Goal: Task Accomplishment & Management: Use online tool/utility

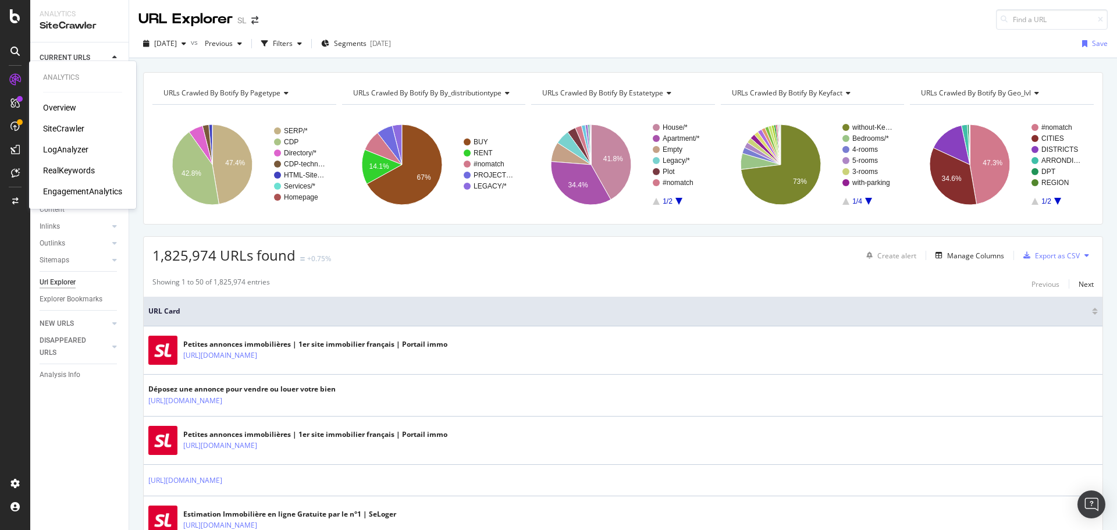
click at [72, 152] on div "LogAnalyzer" at bounding box center [65, 150] width 45 height 12
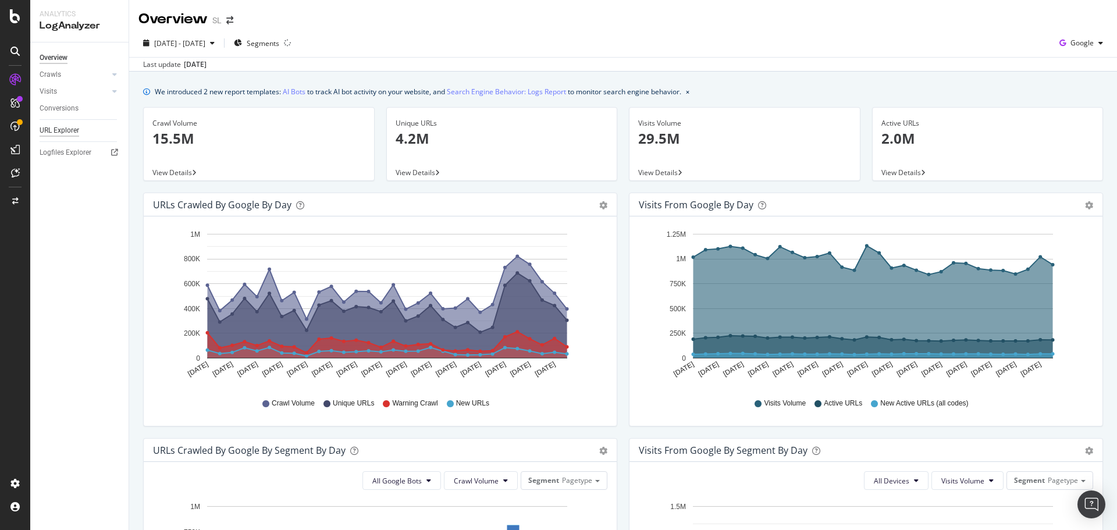
click at [66, 127] on div "URL Explorer" at bounding box center [60, 131] width 40 height 12
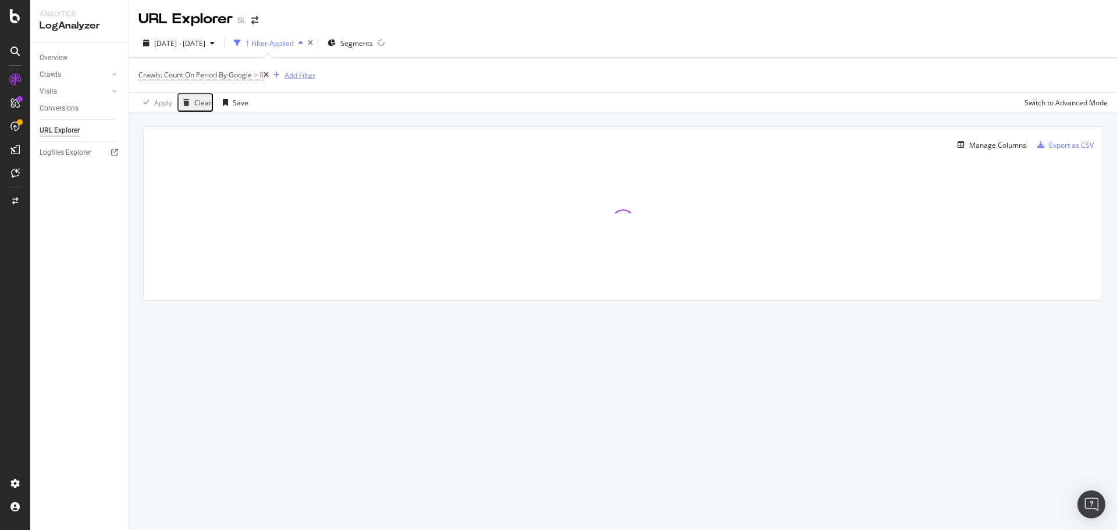
click at [303, 77] on div "Add Filter" at bounding box center [300, 75] width 31 height 10
click at [68, 88] on link "Visits" at bounding box center [74, 92] width 69 height 12
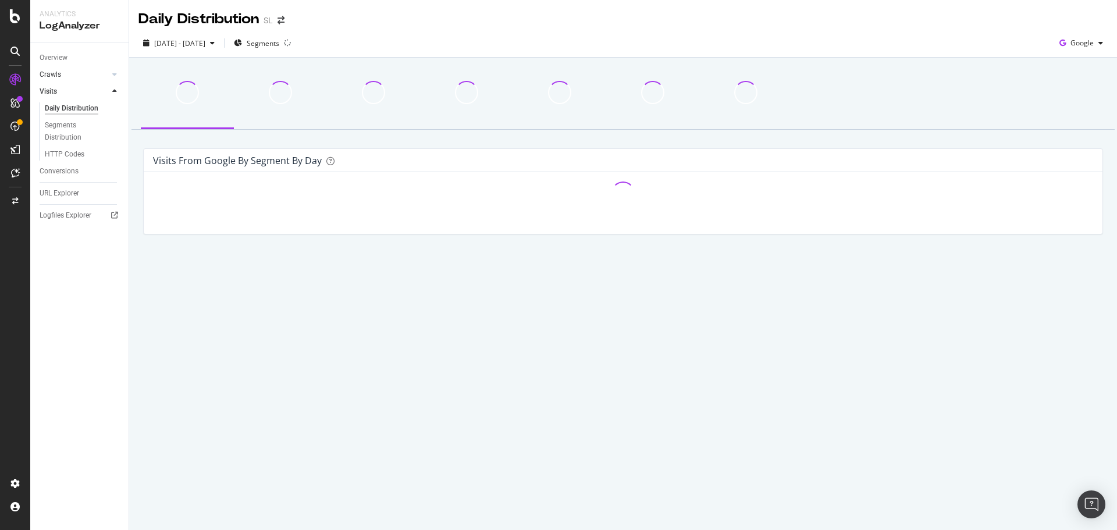
click at [66, 74] on link "Crawls" at bounding box center [74, 75] width 69 height 12
click at [70, 141] on div "HTTP Codes" at bounding box center [65, 138] width 40 height 12
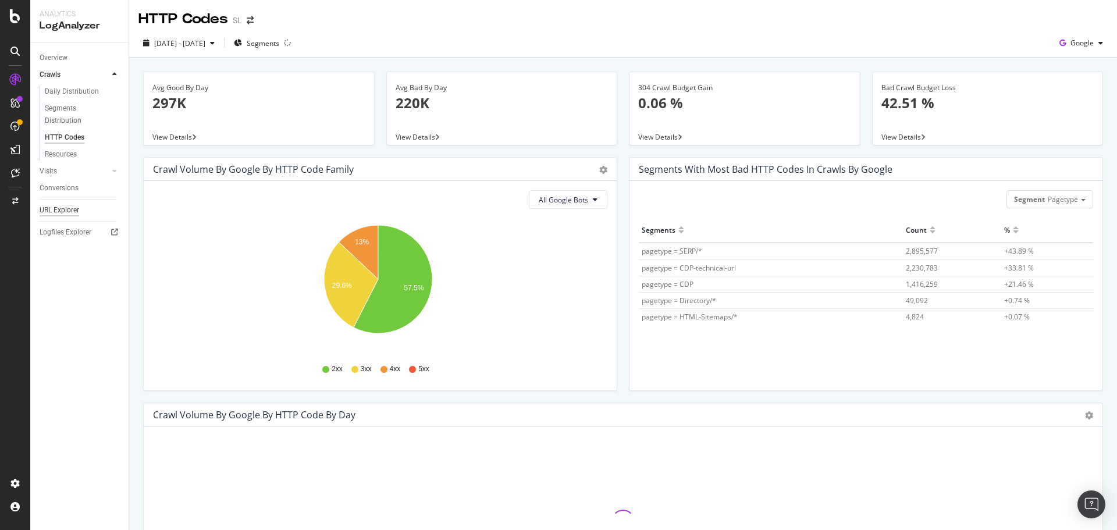
click at [56, 208] on div "URL Explorer" at bounding box center [60, 210] width 40 height 12
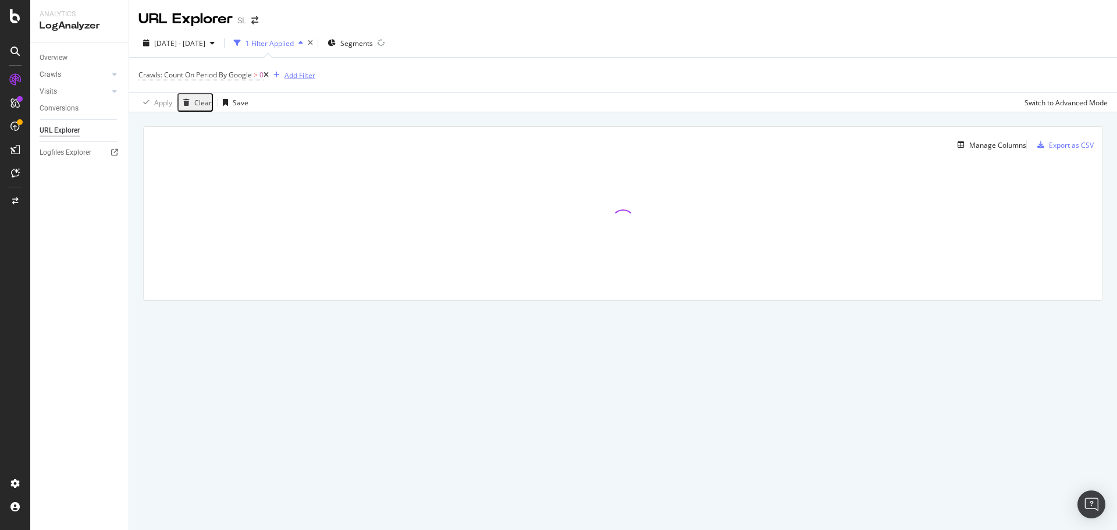
click at [310, 74] on div "Add Filter" at bounding box center [300, 75] width 31 height 10
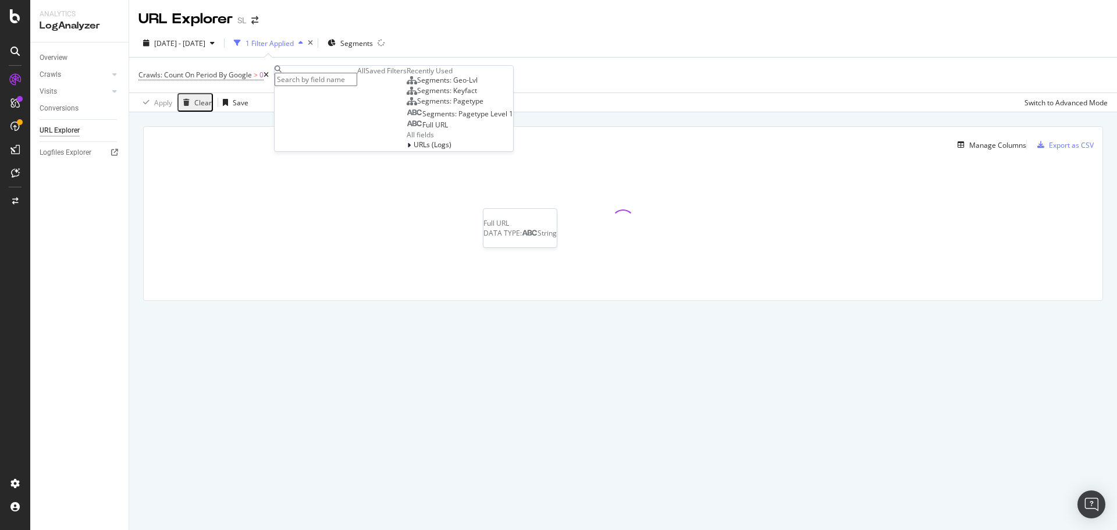
click at [407, 130] on div "Full URL" at bounding box center [427, 124] width 41 height 9
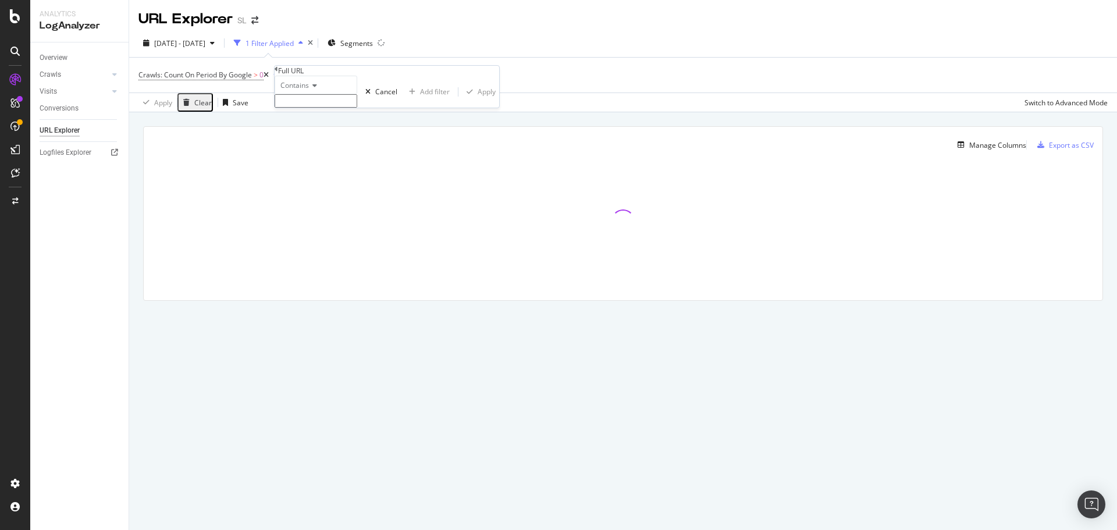
click at [328, 108] on input "text" at bounding box center [316, 100] width 83 height 13
paste input "[URL][DOMAIN_NAME]"
type input "[URL][DOMAIN_NAME]"
click at [478, 100] on div "Apply" at bounding box center [487, 95] width 18 height 10
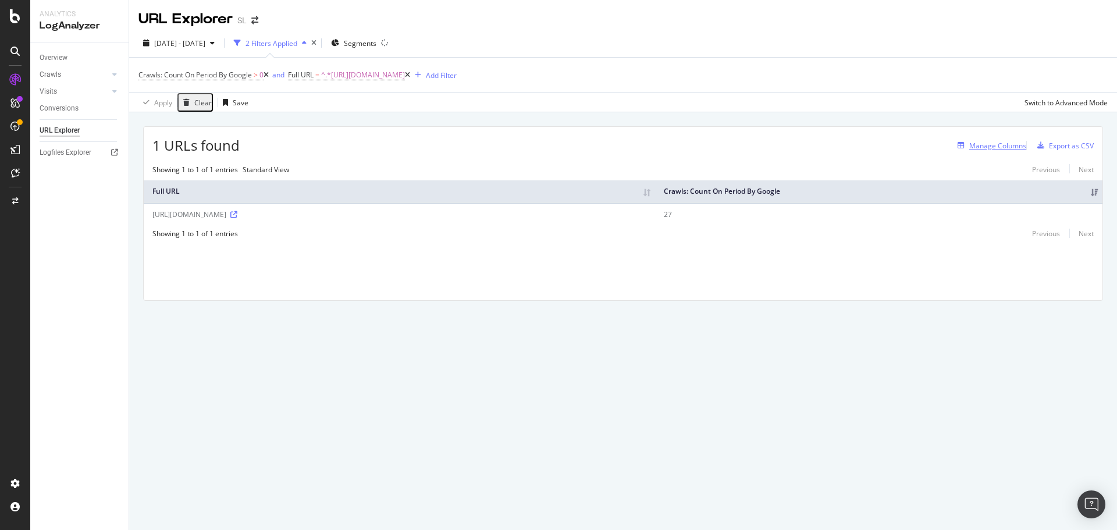
click at [996, 144] on div "Manage Columns" at bounding box center [998, 146] width 57 height 10
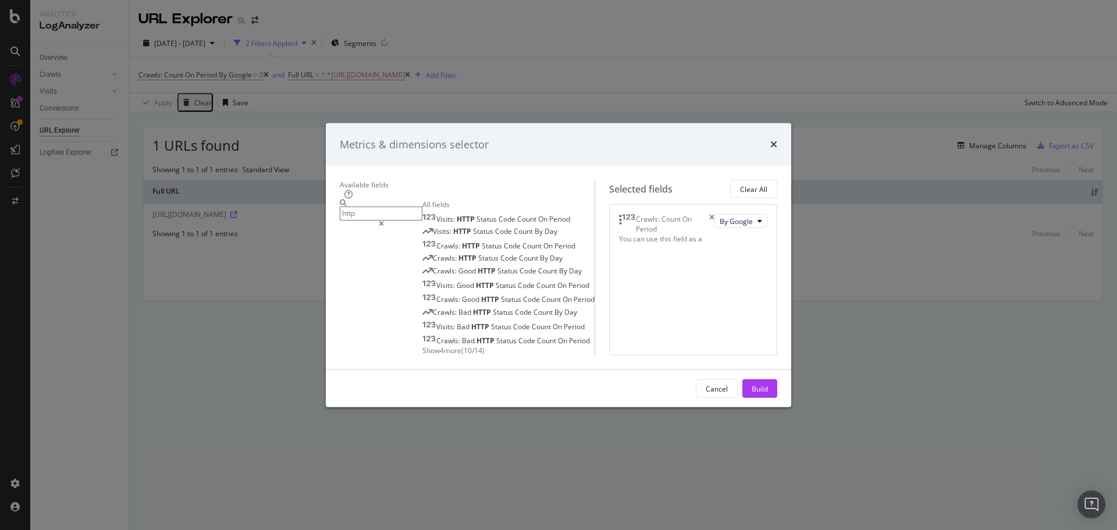
type input "http"
click at [423, 346] on span "Show 4 more" at bounding box center [442, 351] width 39 height 10
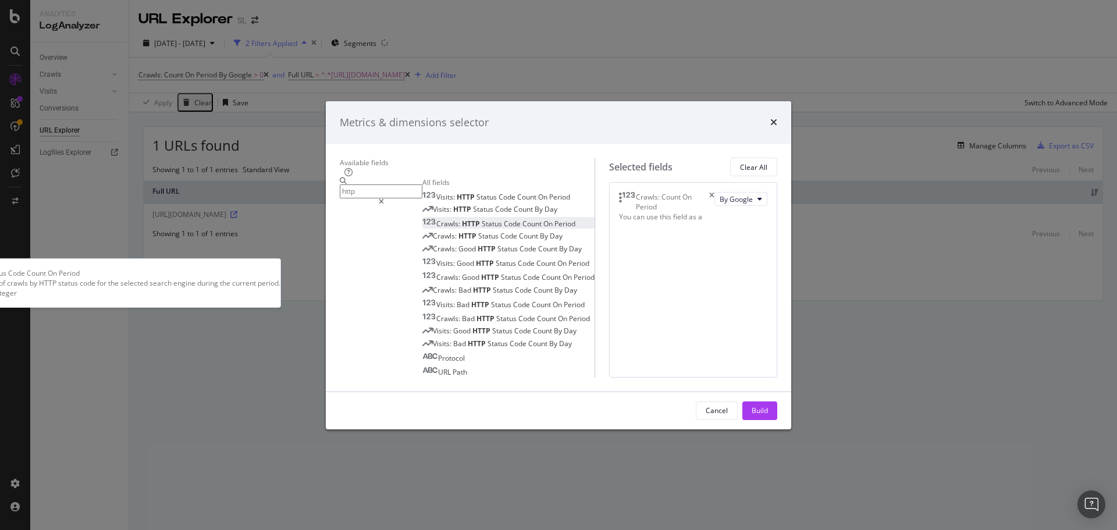
click at [504, 219] on span "Code" at bounding box center [513, 224] width 19 height 10
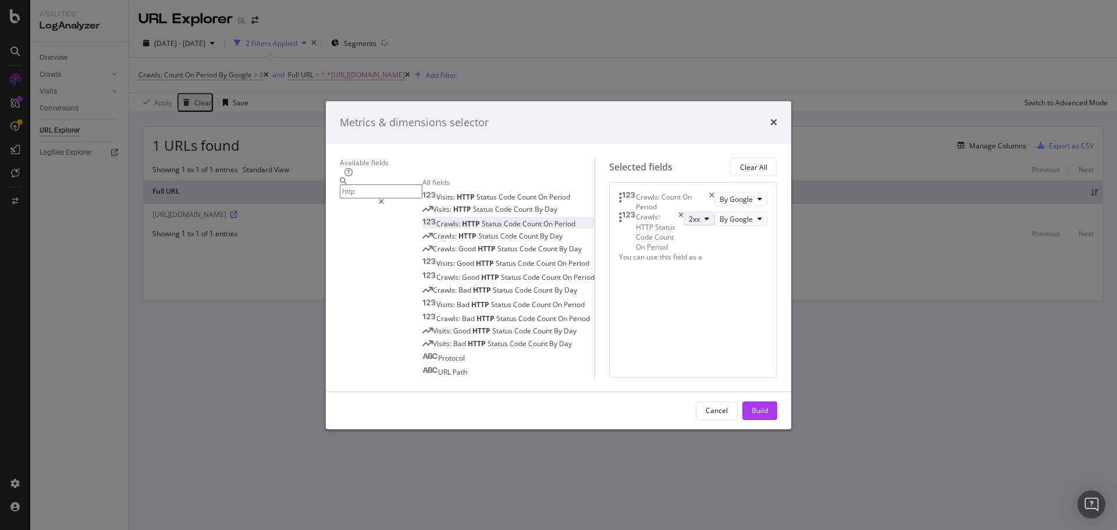
click at [705, 215] on icon "modal" at bounding box center [707, 218] width 5 height 7
click at [618, 236] on span "3xx" at bounding box center [611, 236] width 31 height 10
click at [500, 219] on div "Crawls: HTTP Status Code Count On Period" at bounding box center [499, 224] width 153 height 10
click at [684, 252] on button "2xx" at bounding box center [699, 259] width 31 height 14
click at [615, 302] on span "4xx" at bounding box center [611, 301] width 31 height 10
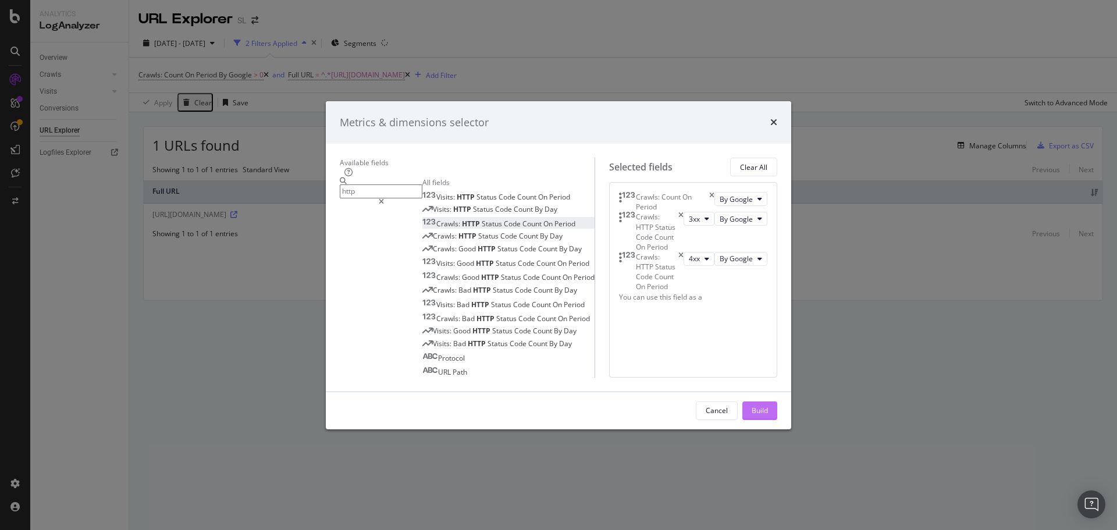
click at [768, 416] on div "Build" at bounding box center [760, 411] width 16 height 10
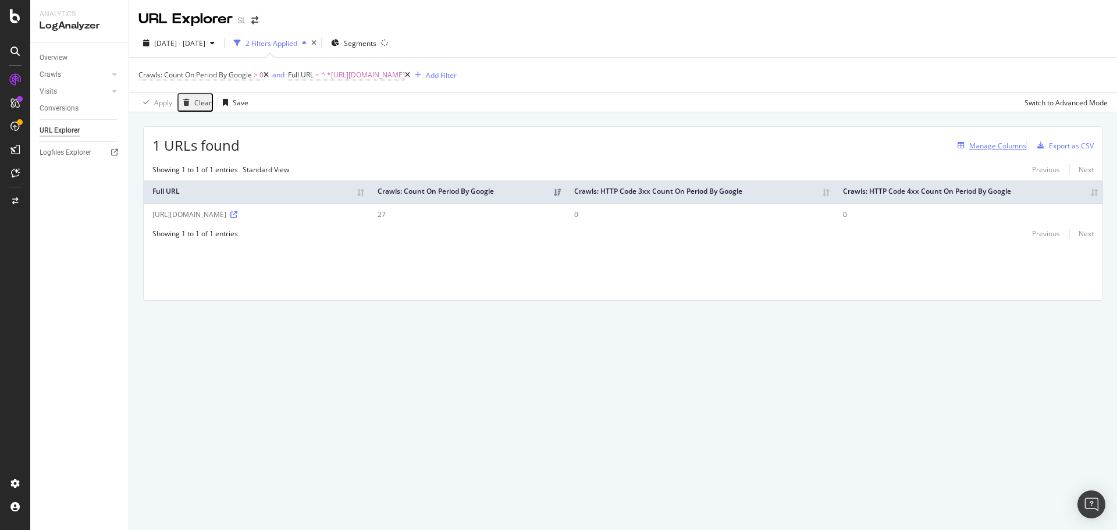
click at [992, 145] on div "Manage Columns" at bounding box center [998, 146] width 57 height 10
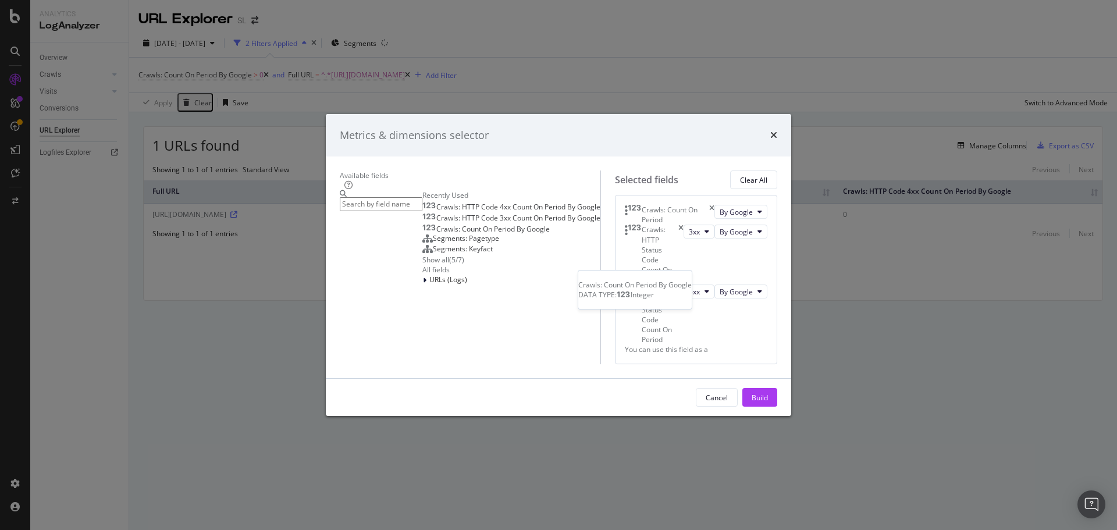
click at [457, 224] on span "Crawls: Count On Period By Google" at bounding box center [493, 229] width 113 height 10
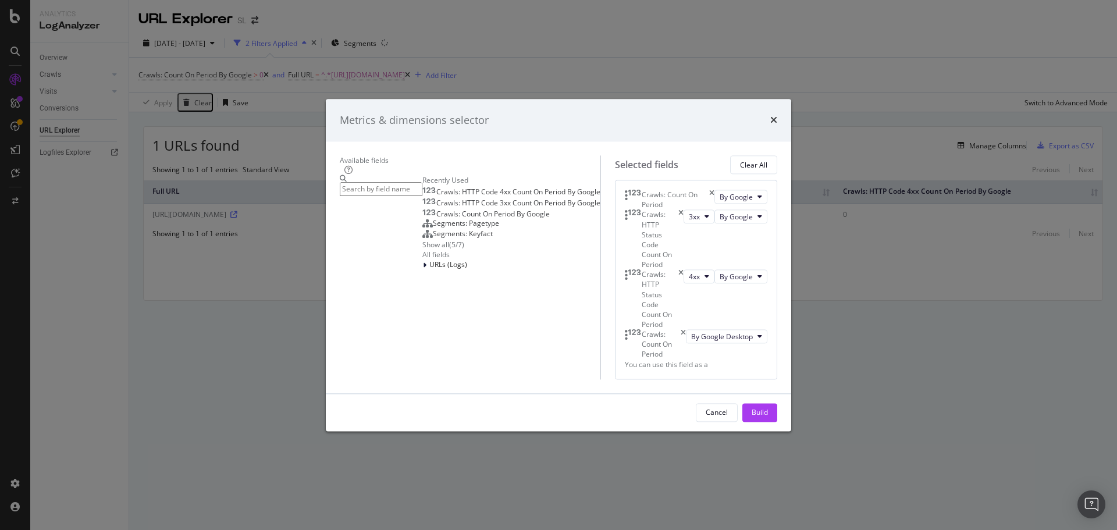
click at [709, 262] on body "Analytics LogAnalyzer Overview Crawls Daily Distribution Segments Distribution …" at bounding box center [558, 265] width 1117 height 530
click at [686, 330] on div "Crawls: Count On Period" at bounding box center [655, 345] width 61 height 30
click at [423, 183] on input "modal" at bounding box center [381, 189] width 83 height 13
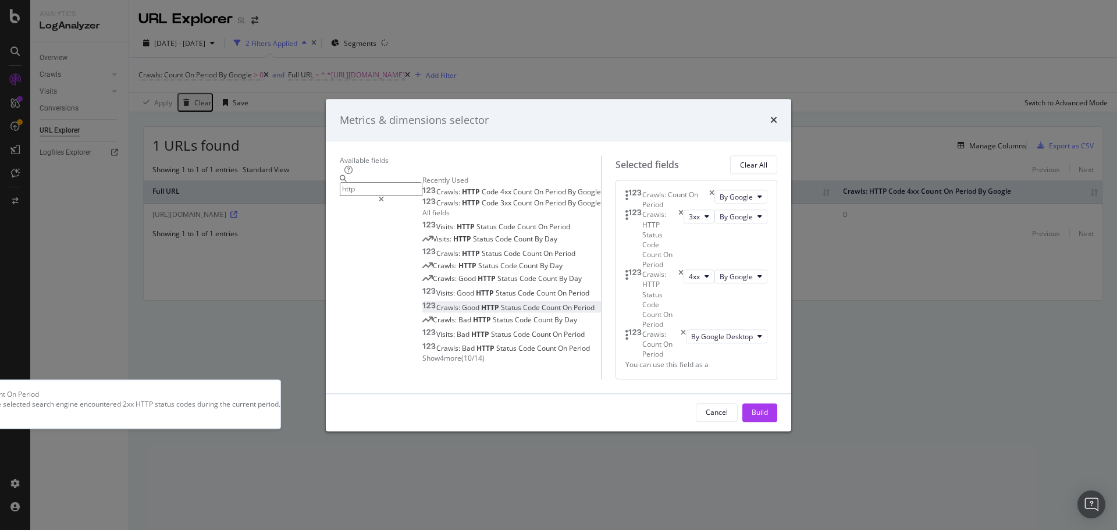
type input "http"
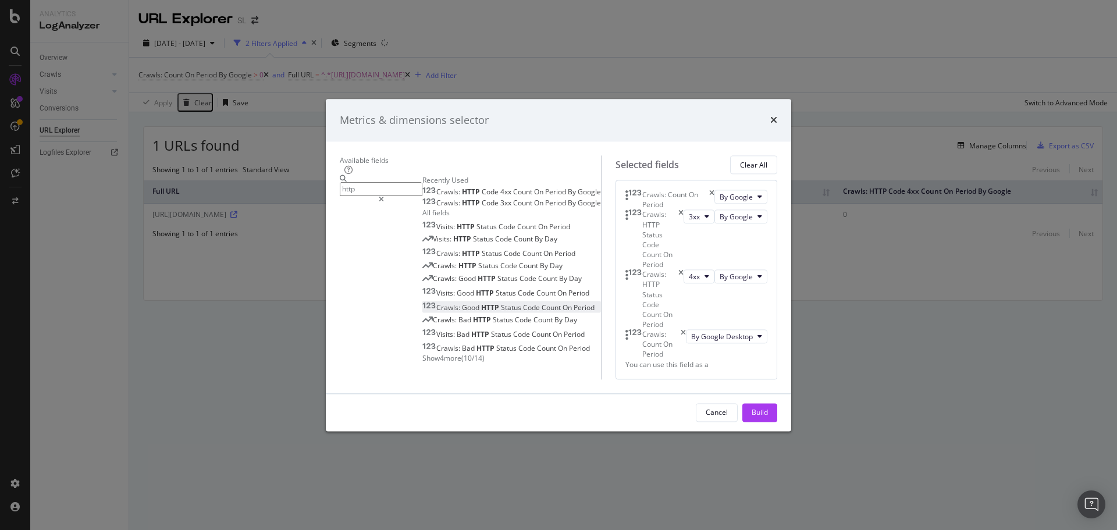
click at [542, 313] on span "Count" at bounding box center [552, 308] width 21 height 10
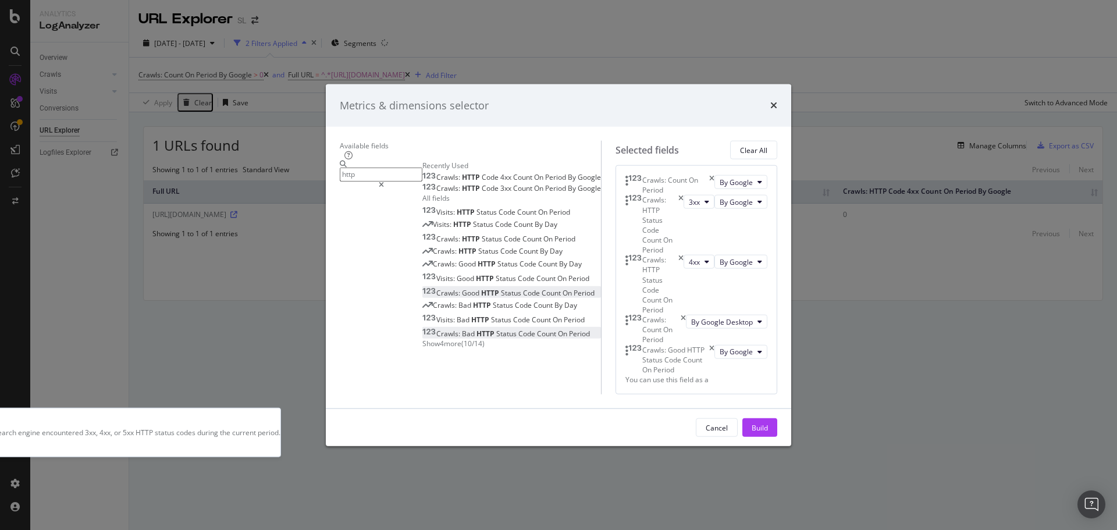
click at [537, 339] on span "Count" at bounding box center [547, 334] width 21 height 10
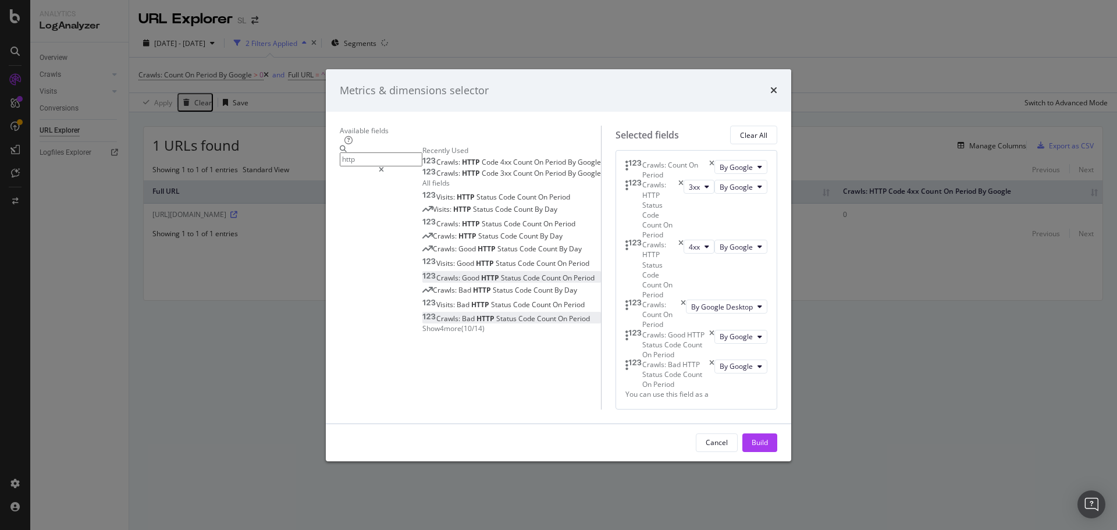
click at [686, 300] on icon "times" at bounding box center [683, 315] width 5 height 30
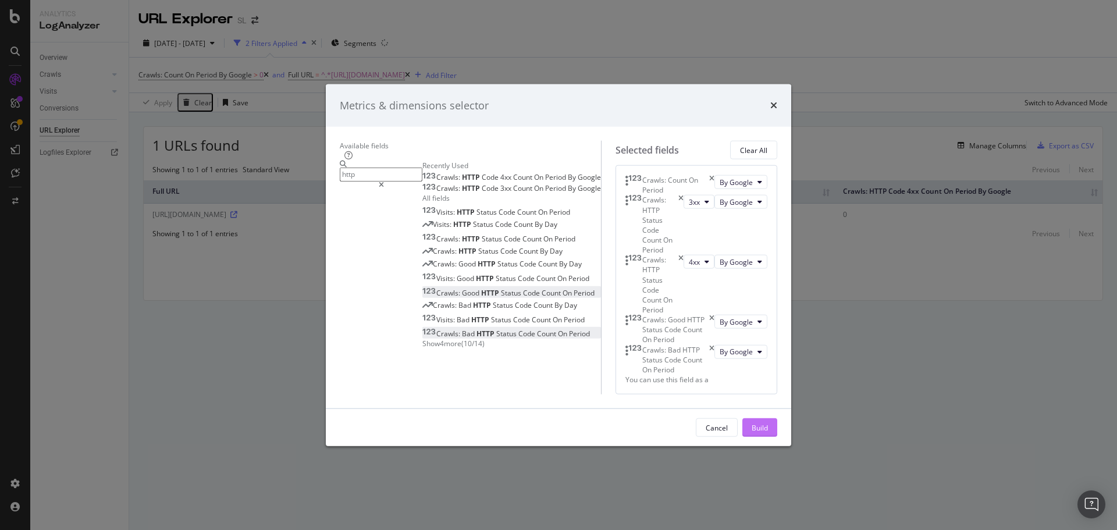
click at [768, 432] on div "Build" at bounding box center [760, 428] width 16 height 10
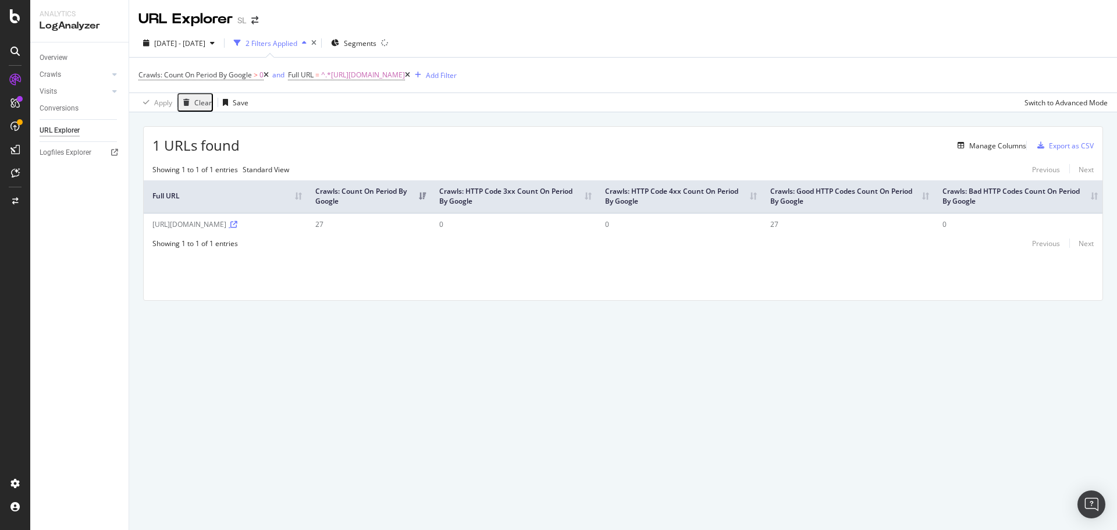
click at [230, 228] on icon at bounding box center [233, 224] width 7 height 7
click at [55, 127] on div "SiteCrawler" at bounding box center [63, 129] width 41 height 12
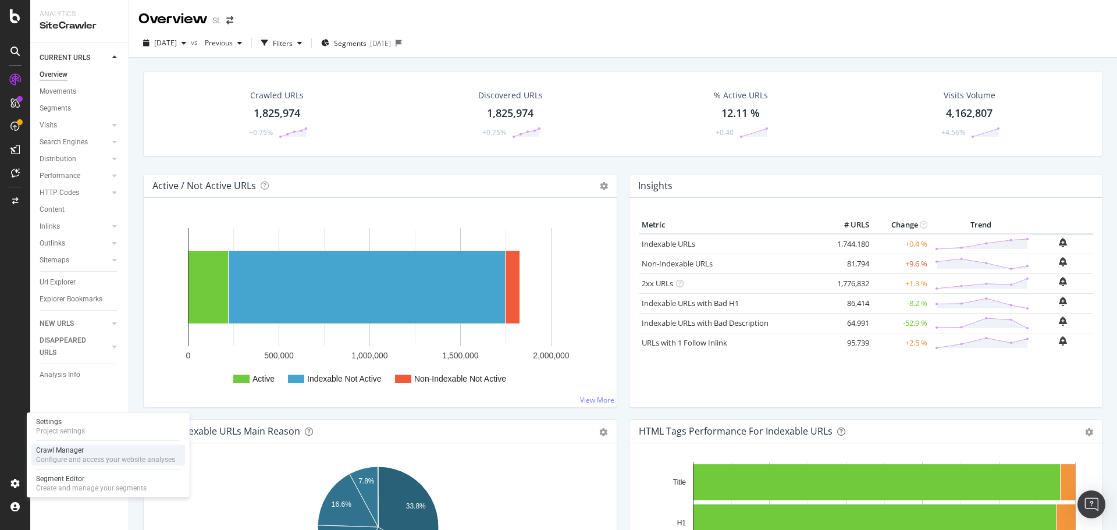
click at [69, 458] on div "Configure and access your website analyses" at bounding box center [105, 459] width 139 height 9
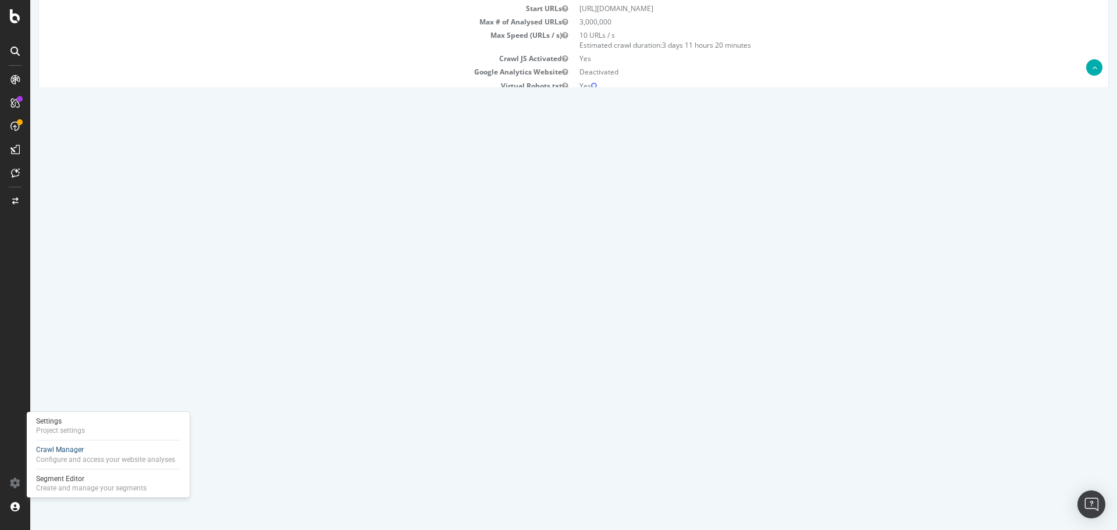
scroll to position [58, 0]
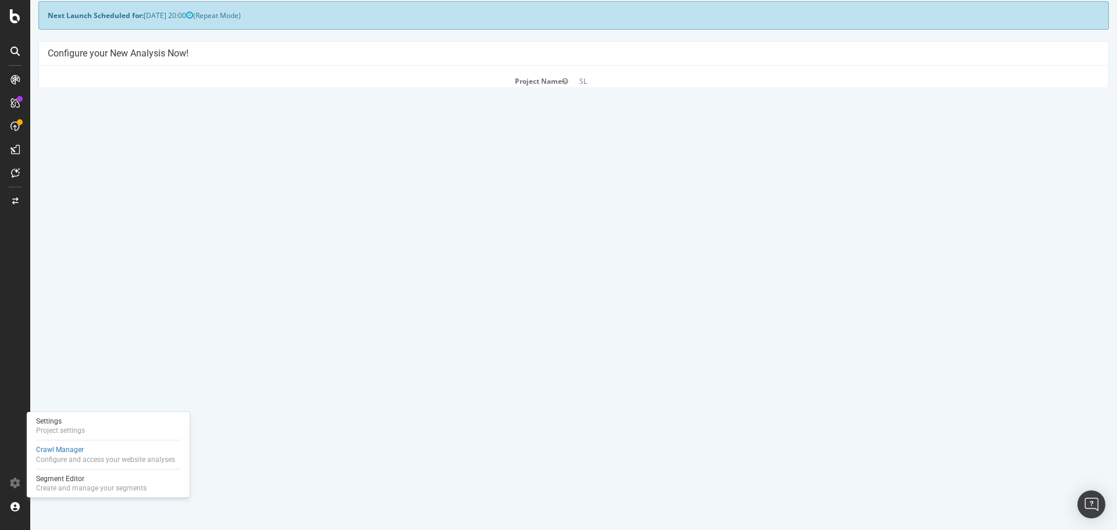
click at [609, 270] on link "Settings" at bounding box center [612, 269] width 26 height 10
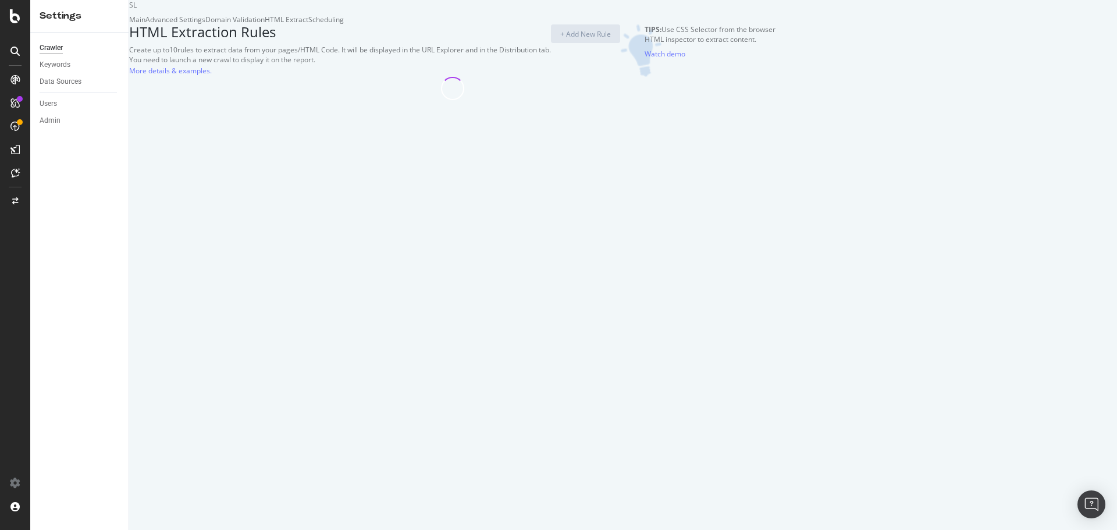
select select "i"
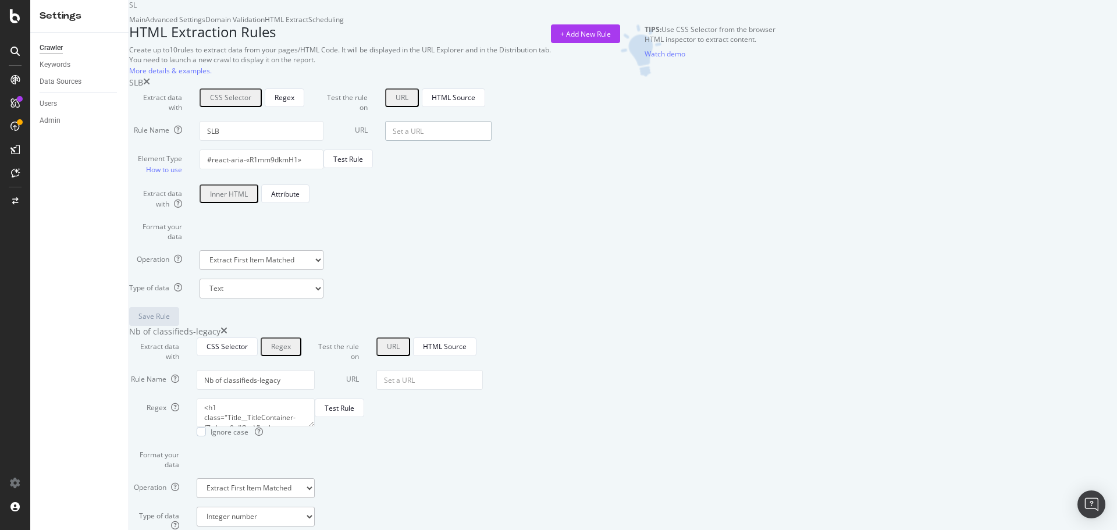
click at [492, 141] on input "URL" at bounding box center [438, 131] width 107 height 20
paste input "[URL][DOMAIN_NAME]"
type input "[URL][DOMAIN_NAME]"
click at [363, 164] on div "Test Rule" at bounding box center [349, 159] width 30 height 10
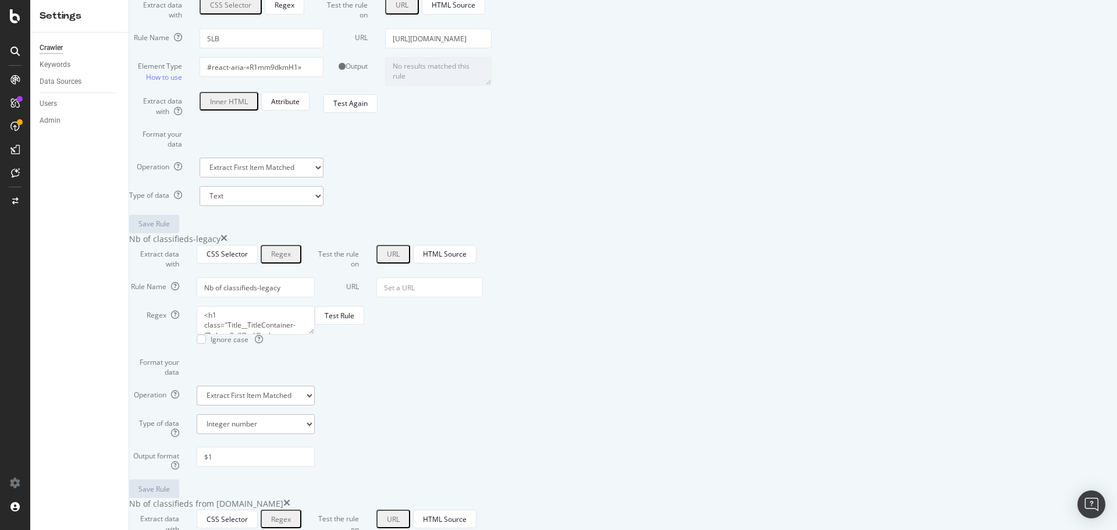
scroll to position [349, 0]
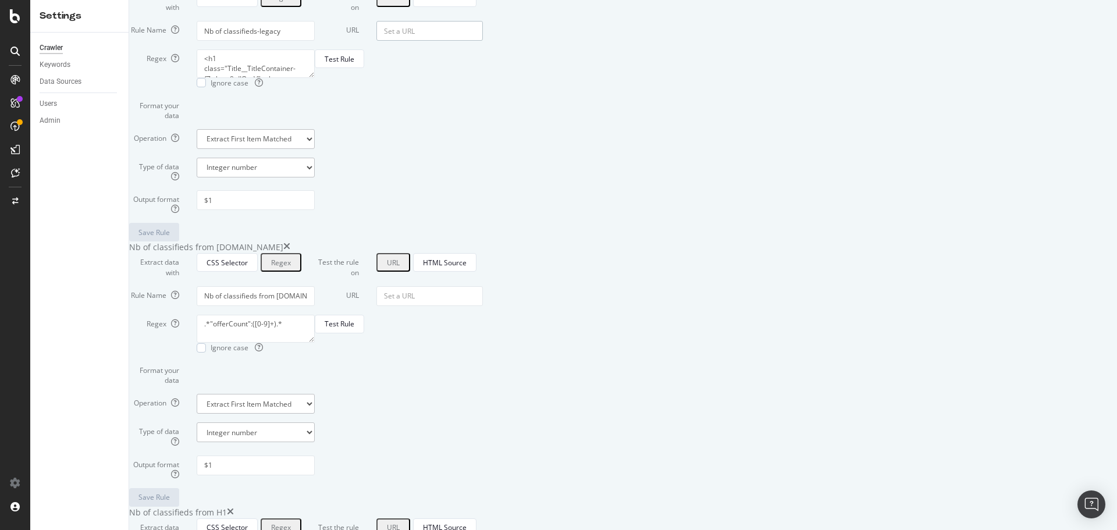
click at [483, 41] on input "URL" at bounding box center [430, 31] width 107 height 20
paste input "[URL][DOMAIN_NAME]"
type input "[URL][DOMAIN_NAME]"
click at [354, 67] on div "Test Rule" at bounding box center [340, 59] width 30 height 16
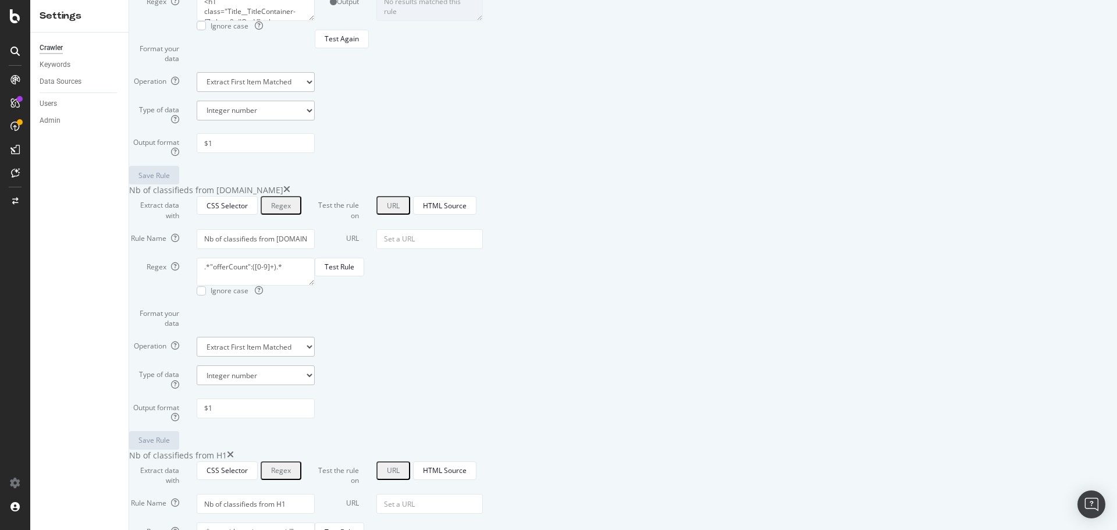
scroll to position [524, 0]
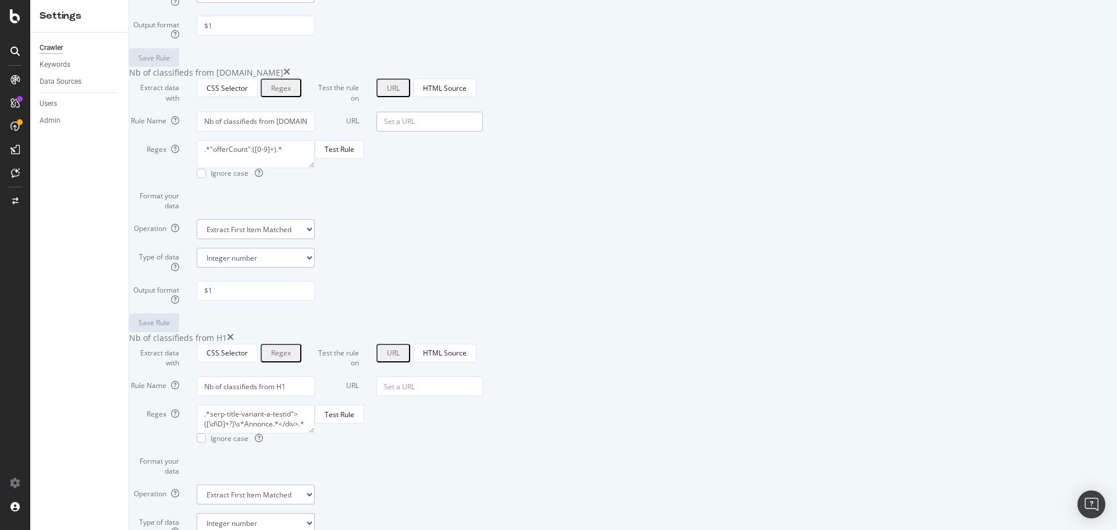
click at [483, 132] on input "URL" at bounding box center [430, 122] width 107 height 20
paste input "[URL][DOMAIN_NAME]"
type input "[URL][DOMAIN_NAME]"
click at [364, 159] on button "Test Rule" at bounding box center [339, 149] width 49 height 19
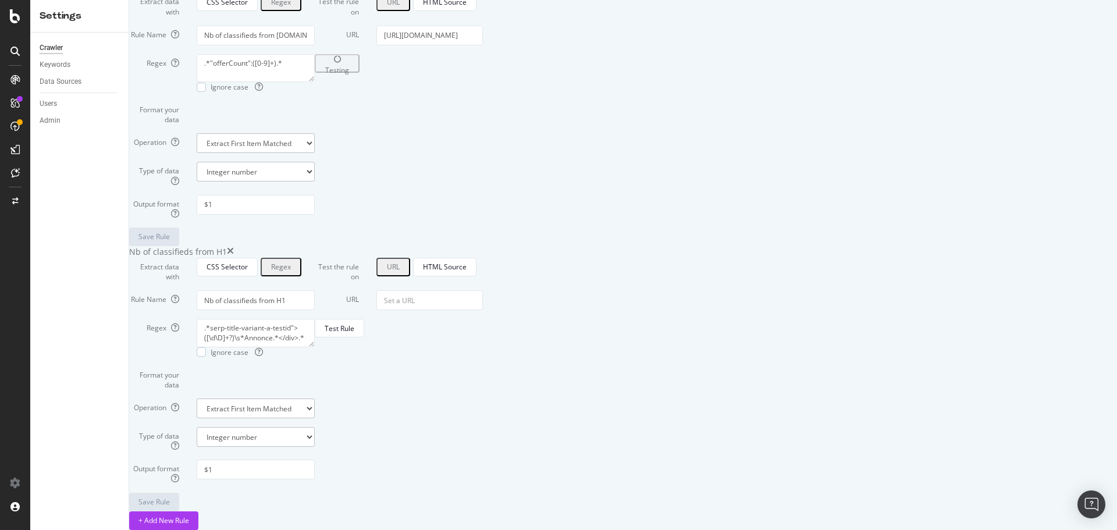
scroll to position [873, 0]
click at [483, 290] on input "URL" at bounding box center [430, 300] width 107 height 20
paste input "[URL][DOMAIN_NAME]"
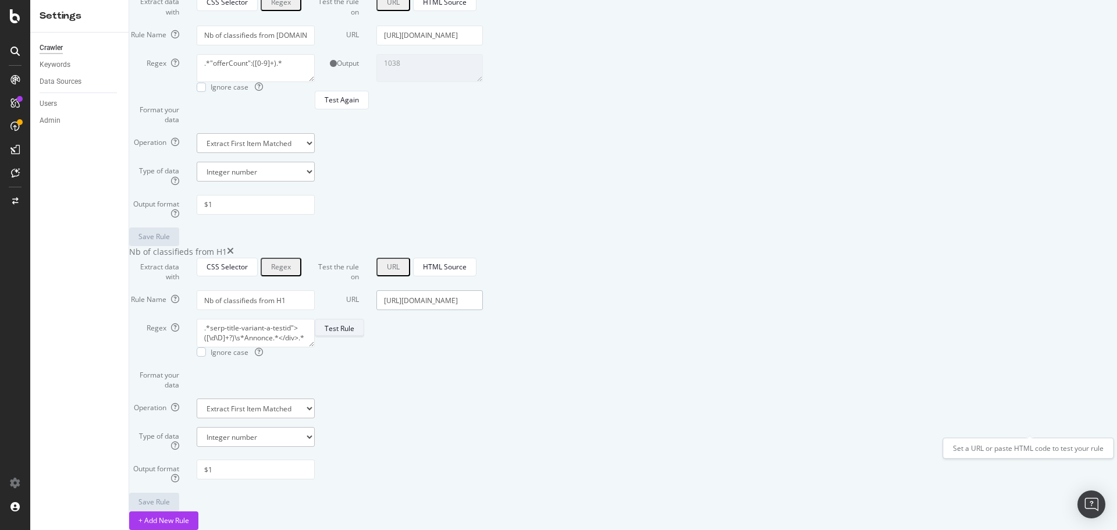
type input "[URL][DOMAIN_NAME]"
click at [354, 334] on div "Test Rule" at bounding box center [340, 329] width 30 height 10
click at [315, 347] on textarea ".*serp-title-variant-a-testid">([\d\D]+?)\s*Annonce.*</div>.*" at bounding box center [256, 333] width 118 height 28
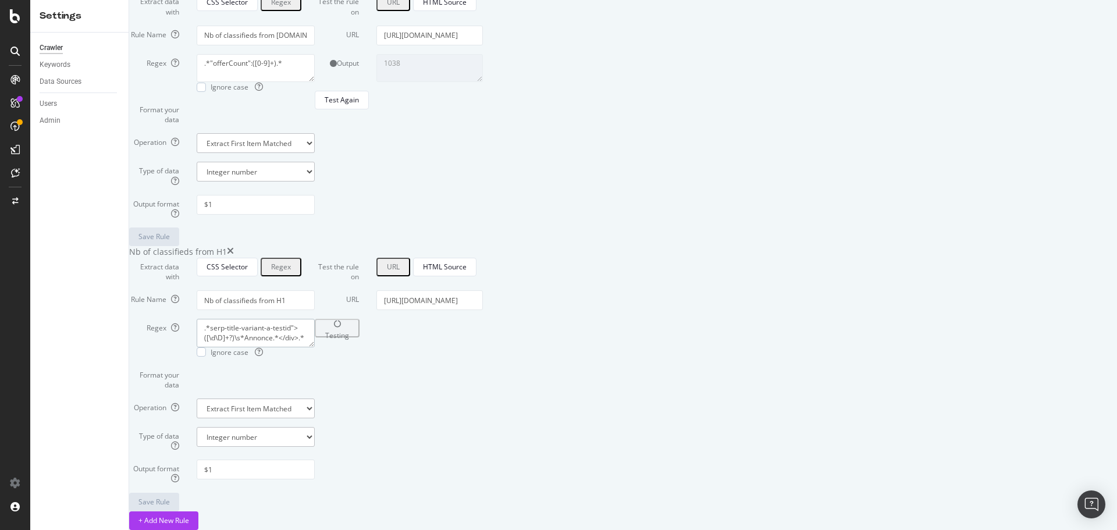
click at [315, 347] on textarea ".*serp-title-variant-a-testid">([\d\D]+?)\s*Annonce.*</div>.*" at bounding box center [256, 333] width 118 height 28
drag, startPoint x: 504, startPoint y: 423, endPoint x: 431, endPoint y: 423, distance: 73.3
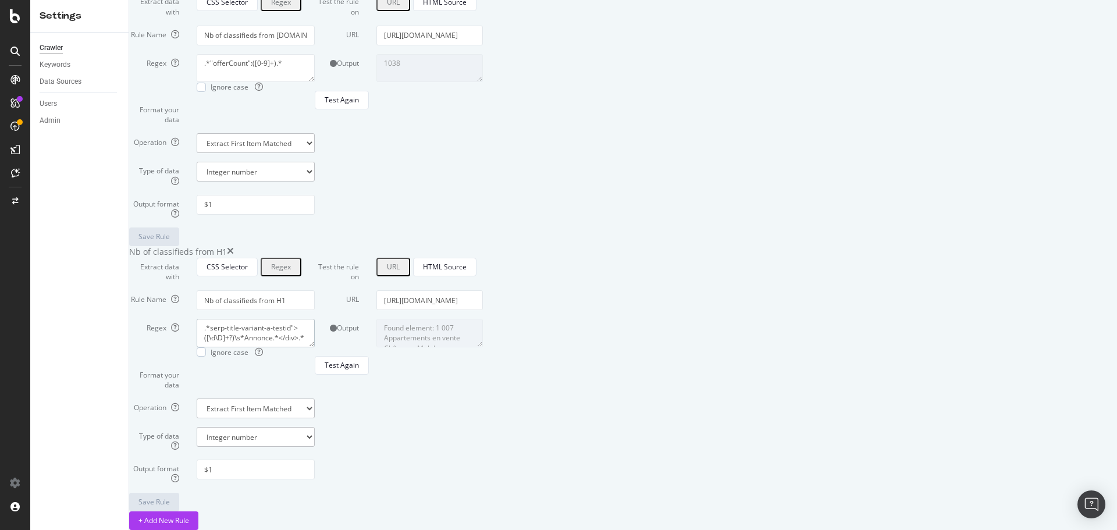
click at [315, 347] on textarea ".*serp-title-variant-a-testid">([\d\D]+?)\s*Annonce.*</div>.*" at bounding box center [256, 333] width 118 height 28
drag, startPoint x: 505, startPoint y: 424, endPoint x: 464, endPoint y: 425, distance: 40.2
click at [315, 347] on textarea ".*serp-title-variant-a-testid">([\d\D]+?)\s*Annonce.*</div>.*" at bounding box center [256, 333] width 118 height 28
drag, startPoint x: 431, startPoint y: 424, endPoint x: 504, endPoint y: 423, distance: 73.3
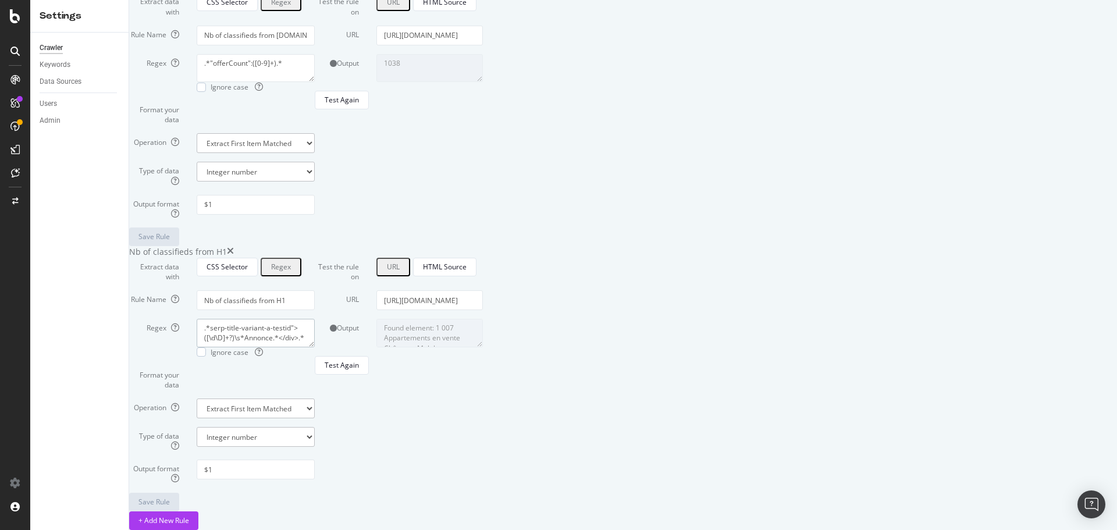
click at [315, 347] on textarea ".*serp-title-variant-a-testid">([\d\D]+?)\s*Annonce.*</div>.*" at bounding box center [256, 333] width 118 height 28
paste textarea "\d+(?=\s"
type textarea ".*serp-title-variant-a-testid">\d+(?=\s*</div>.*"
click at [359, 370] on div "Test Again" at bounding box center [342, 365] width 34 height 10
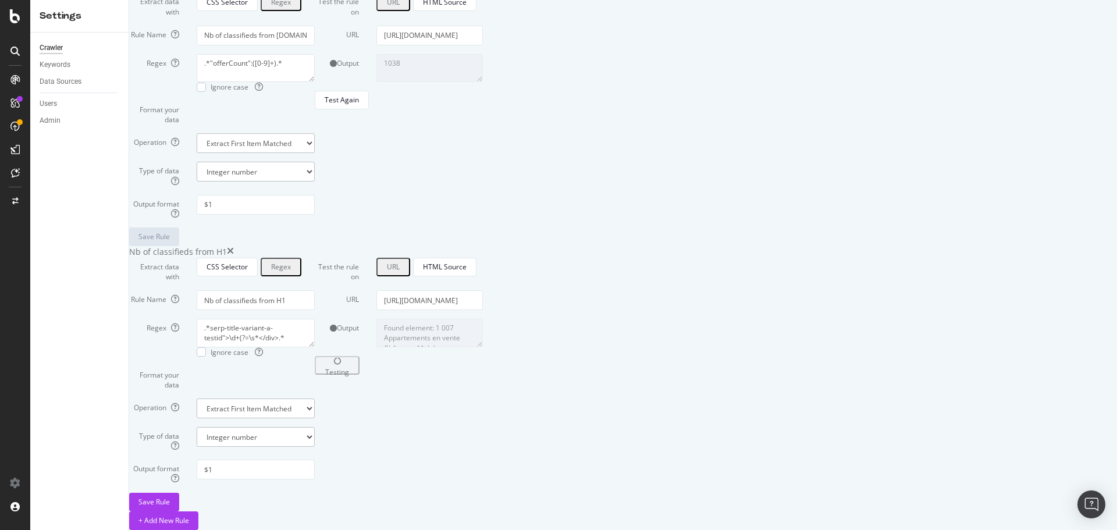
type textarea "Invalid rule."
click at [315, 319] on textarea ".*serp-title-variant-a-testid">\d+(?=\s*</div>.*" at bounding box center [256, 333] width 118 height 28
click at [359, 370] on div "Test Again" at bounding box center [342, 365] width 34 height 10
click at [315, 319] on textarea ".*serp-title-variant-a-testid">([\d\D]+?)\s*Annonce.*</div>.*" at bounding box center [256, 333] width 118 height 28
drag, startPoint x: 471, startPoint y: 268, endPoint x: 500, endPoint y: 268, distance: 28.5
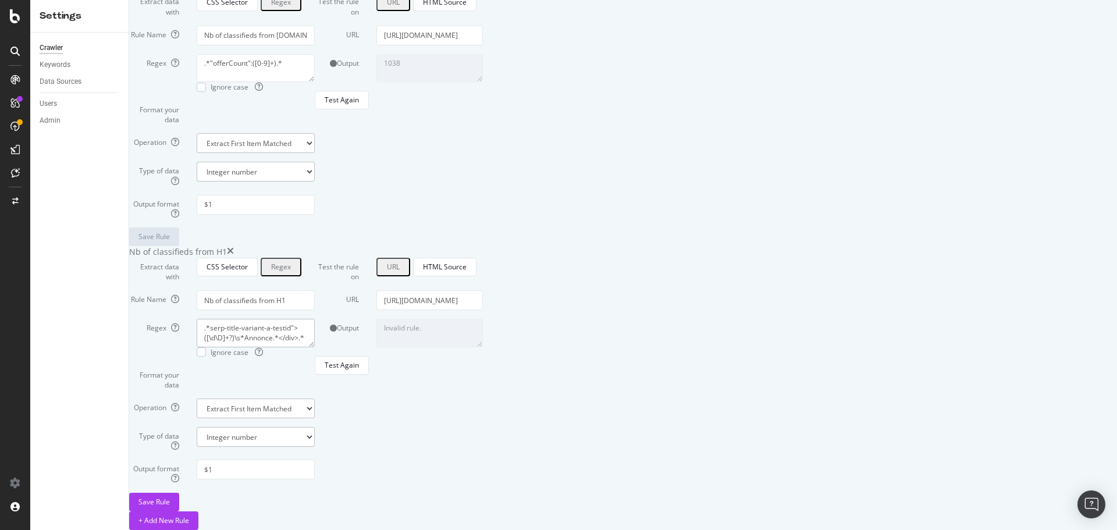
click at [315, 319] on textarea ".*serp-title-variant-a-testid">([\d\D]+?)\s*Annonce.*</div>.*" at bounding box center [256, 333] width 118 height 28
type textarea ".*serp-title-variant-a-testid">([\d\D]+?)\s*.*</div>.*"
click at [359, 374] on div "Test Again" at bounding box center [342, 365] width 34 height 16
type textarea "1"
click at [483, 290] on input "[URL][DOMAIN_NAME]" at bounding box center [430, 300] width 107 height 20
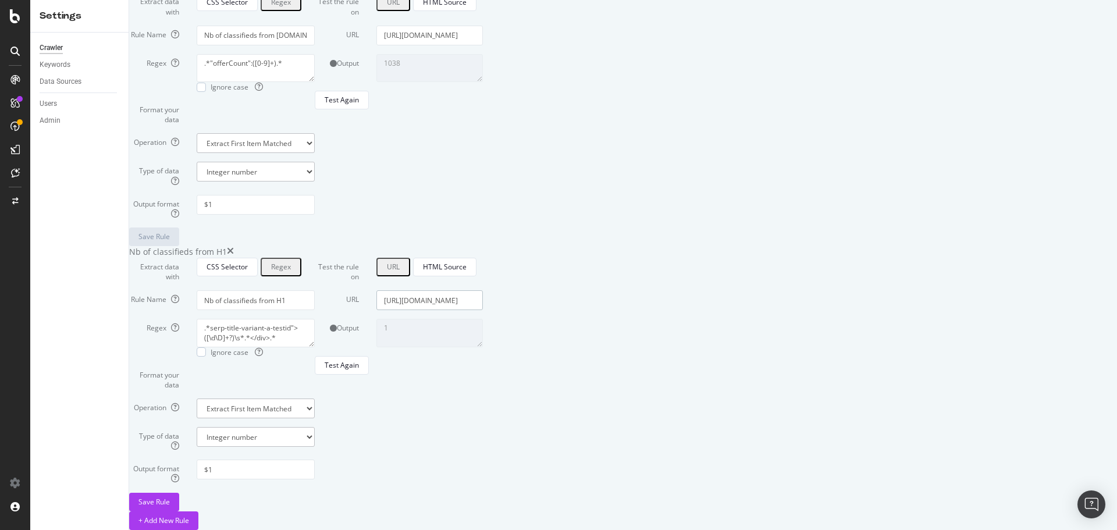
click at [483, 290] on input "[URL][DOMAIN_NAME]" at bounding box center [430, 300] width 107 height 20
click at [315, 319] on textarea ".*serp-title-variant-a-testid">([\d\D]+?)\s*.*</div>.*" at bounding box center [256, 333] width 118 height 28
drag, startPoint x: 544, startPoint y: 262, endPoint x: 230, endPoint y: 265, distance: 313.7
click at [230, 319] on div "Regex .*serp-title-variant-a-testid">([\d\D]+?)\s*.*</div>.* Ignore case" at bounding box center [221, 338] width 203 height 38
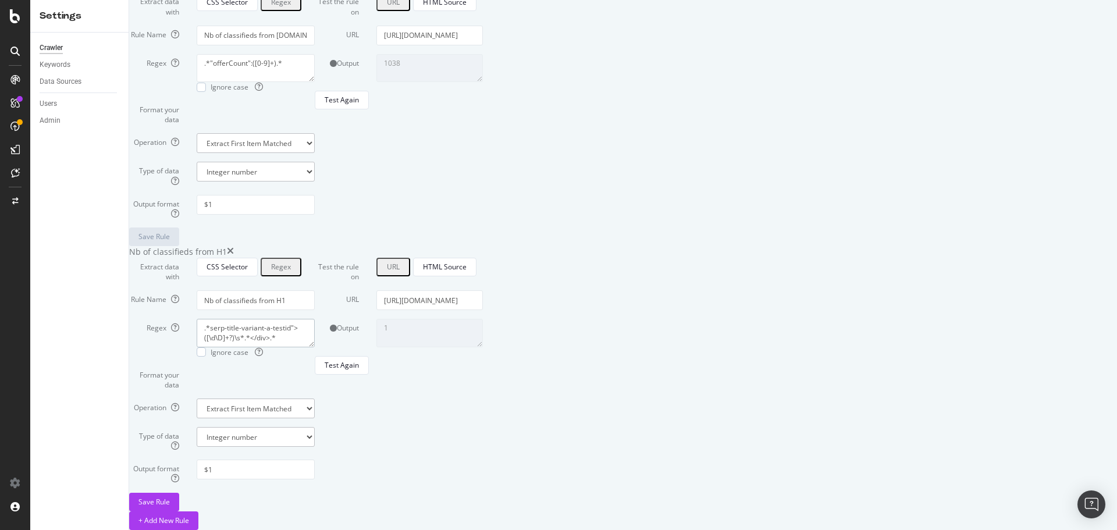
click at [315, 319] on textarea ".*serp-title-variant-a-testid">([\d\D]+?)\s*.*</div>.*" at bounding box center [256, 333] width 118 height 28
drag, startPoint x: 477, startPoint y: 265, endPoint x: 432, endPoint y: 270, distance: 44.5
click at [315, 319] on textarea ".*serp-title-variant-a-testid">([\d\D]+?)\s*.*</div>.*" at bounding box center [256, 333] width 118 height 28
paste textarea "\d+)\s+"
type textarea ".*serp-title-variant-a-testid">(\d+)\s+.*</div>.*"
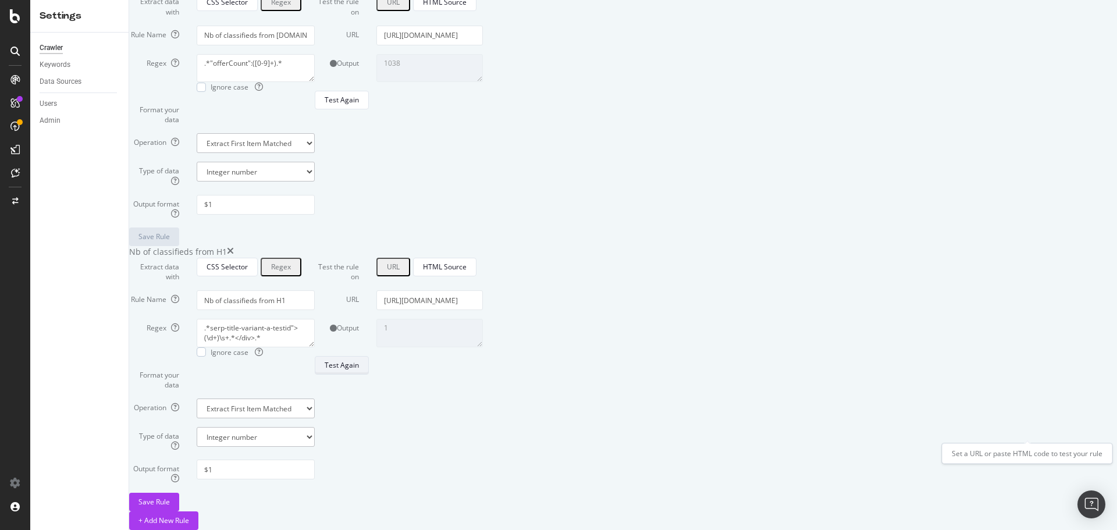
click at [359, 370] on div "Test Again" at bounding box center [342, 365] width 34 height 10
type textarea "No results matched this rule"
drag, startPoint x: 478, startPoint y: 266, endPoint x: 469, endPoint y: 268, distance: 9.5
click at [315, 319] on textarea ".*serp-title-variant-a-testid">(\d+)\s+.*</div>.*" at bounding box center [256, 333] width 118 height 28
click at [359, 370] on div "Test Again" at bounding box center [342, 365] width 34 height 10
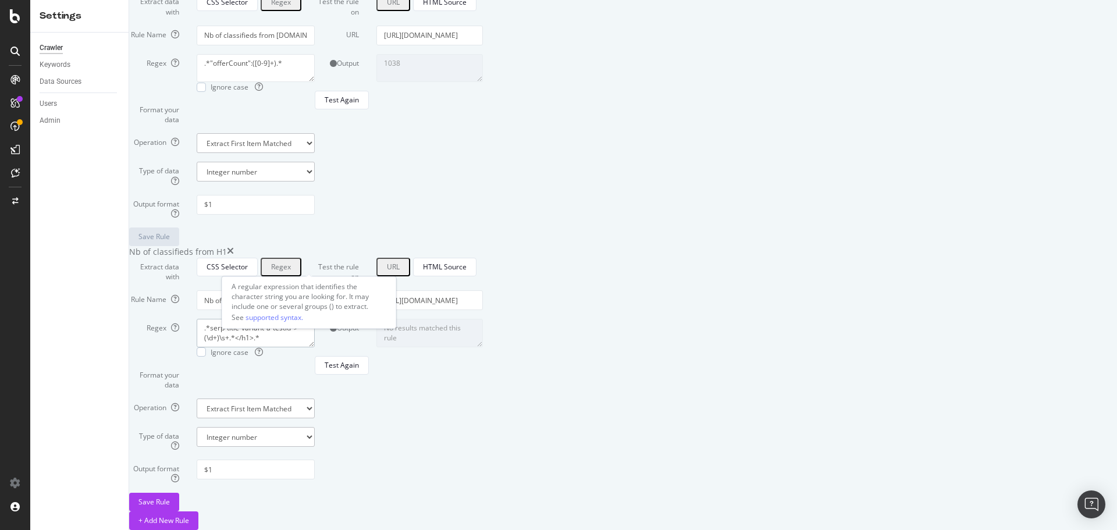
drag, startPoint x: 515, startPoint y: 270, endPoint x: 299, endPoint y: 265, distance: 215.4
click at [299, 319] on div "Regex .*serp-title-variant-a-testid">(\d+)\s+.*</h1>.* Ignore case" at bounding box center [221, 338] width 203 height 38
click at [315, 319] on textarea ".*serp-title-variant-a-testid">(\d+)\s+.*</h1>.*" at bounding box center [256, 333] width 118 height 28
drag, startPoint x: 461, startPoint y: 267, endPoint x: 430, endPoint y: 267, distance: 31.4
click at [315, 319] on textarea ".*serp-title-variant-a-testid">(\d+)\s+.*</h1>.*" at bounding box center [256, 333] width 118 height 28
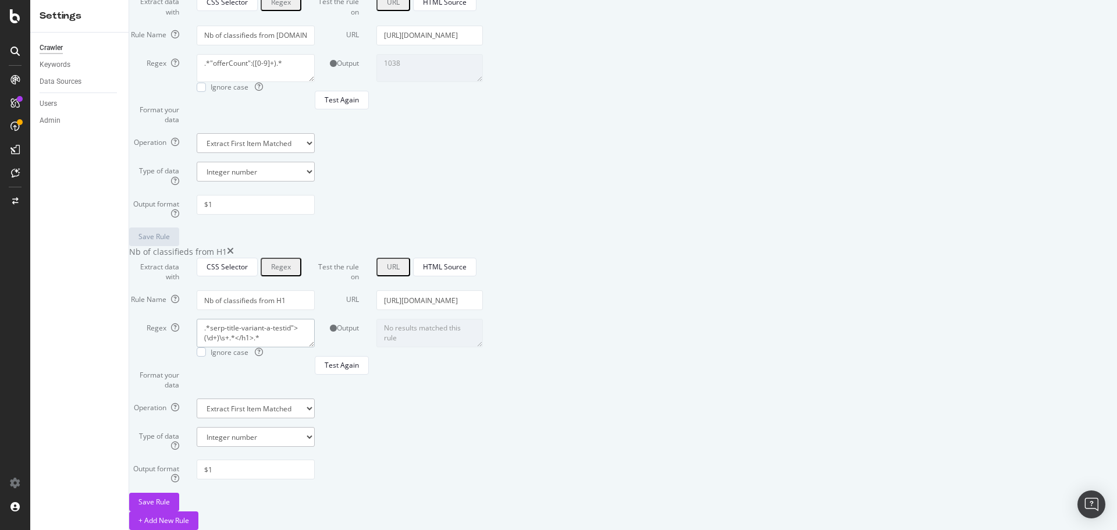
paste textarea ">(\d+)\s+.*</h1>"
click at [359, 370] on div "Test Again" at bounding box center [342, 365] width 34 height 10
click at [291, 262] on div "Regex" at bounding box center [281, 267] width 20 height 10
click at [315, 319] on textarea ".*serp-title-variant-a-testid">>(\d+)\s+.*</h1>.*" at bounding box center [256, 333] width 118 height 28
click at [359, 374] on div "Test Again" at bounding box center [342, 365] width 34 height 16
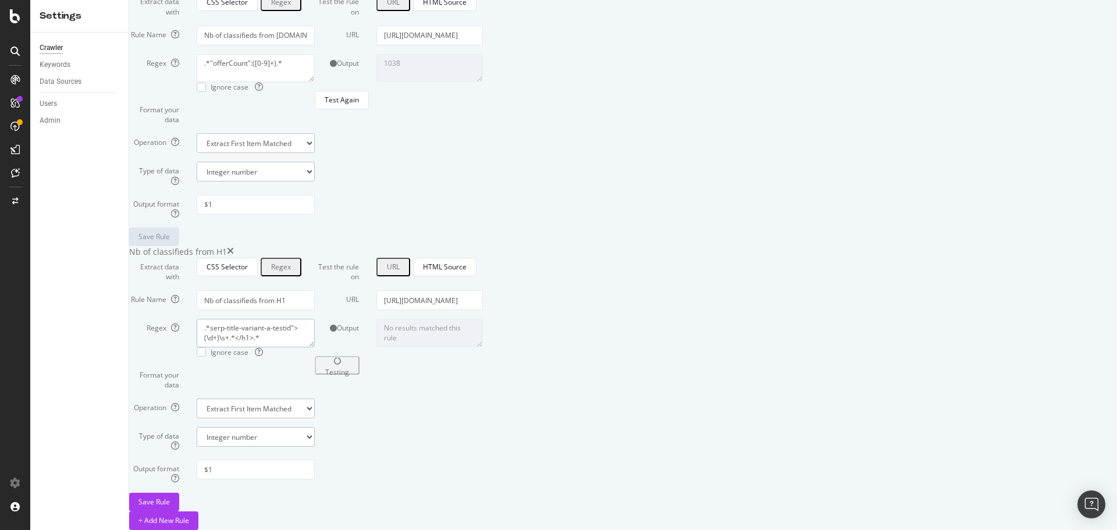
drag, startPoint x: 431, startPoint y: 269, endPoint x: 462, endPoint y: 268, distance: 30.9
click at [315, 319] on textarea ".*serp-title-variant-a-testid">(\d+)\s+.*</h1>.*" at bounding box center [256, 333] width 118 height 28
drag, startPoint x: 488, startPoint y: 269, endPoint x: 325, endPoint y: 261, distance: 163.1
click at [324, 319] on div ".*serp-title-variant-a-testid">(\d+)\s+.*</h1>.* Ignore case" at bounding box center [256, 338] width 136 height 38
click at [315, 319] on textarea ".*serp-title-variant-a-testid">(\d+)\s+.*</h1>.*" at bounding box center [256, 333] width 118 height 28
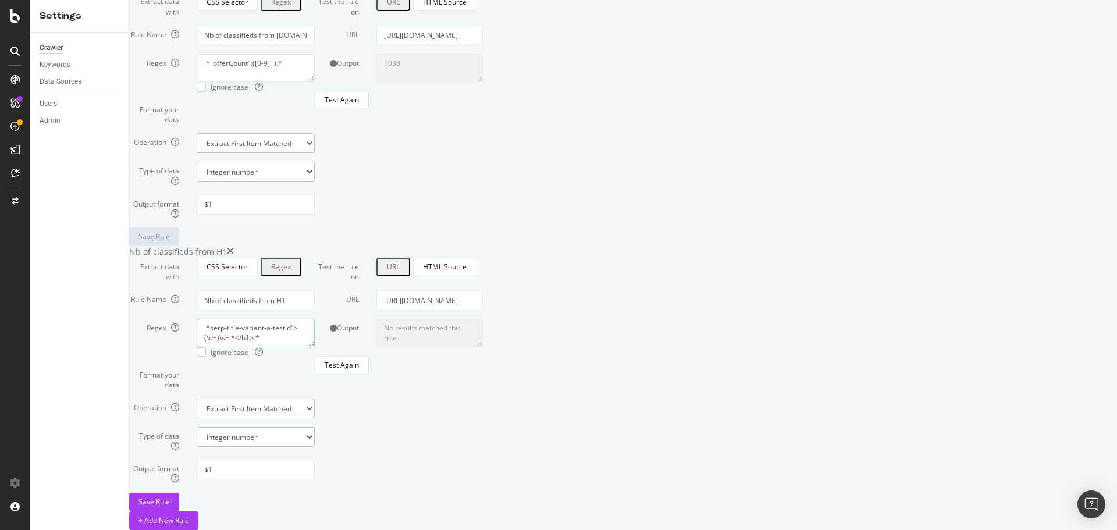
click at [315, 319] on textarea ".*serp-title-variant-a-testid">(\d+)\s+.*</h1>.*" at bounding box center [256, 333] width 118 height 28
drag, startPoint x: 461, startPoint y: 268, endPoint x: 431, endPoint y: 271, distance: 30.4
click at [315, 319] on textarea ".*serp-title-variant-a-testid">(\d+)\s+.*</h1>.*" at bounding box center [256, 333] width 118 height 28
click at [359, 370] on div "Test Again" at bounding box center [342, 365] width 34 height 10
click at [315, 319] on textarea ".*serp-title-variant-a-testid">(\d+)\s+.*</h1>.*" at bounding box center [256, 333] width 118 height 28
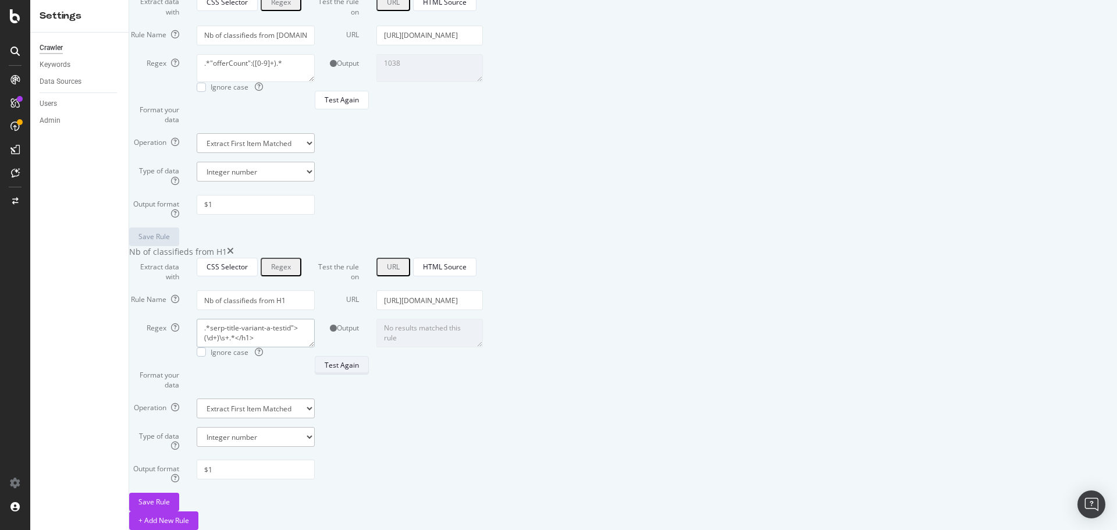
type textarea ".*serp-title-variant-a-testid">(\d+)\s+.*</h1>"
click at [359, 370] on div "Test Again" at bounding box center [342, 365] width 34 height 10
click at [170, 494] on div "Save Rule" at bounding box center [154, 502] width 31 height 17
